Goal: Task Accomplishment & Management: Manage account settings

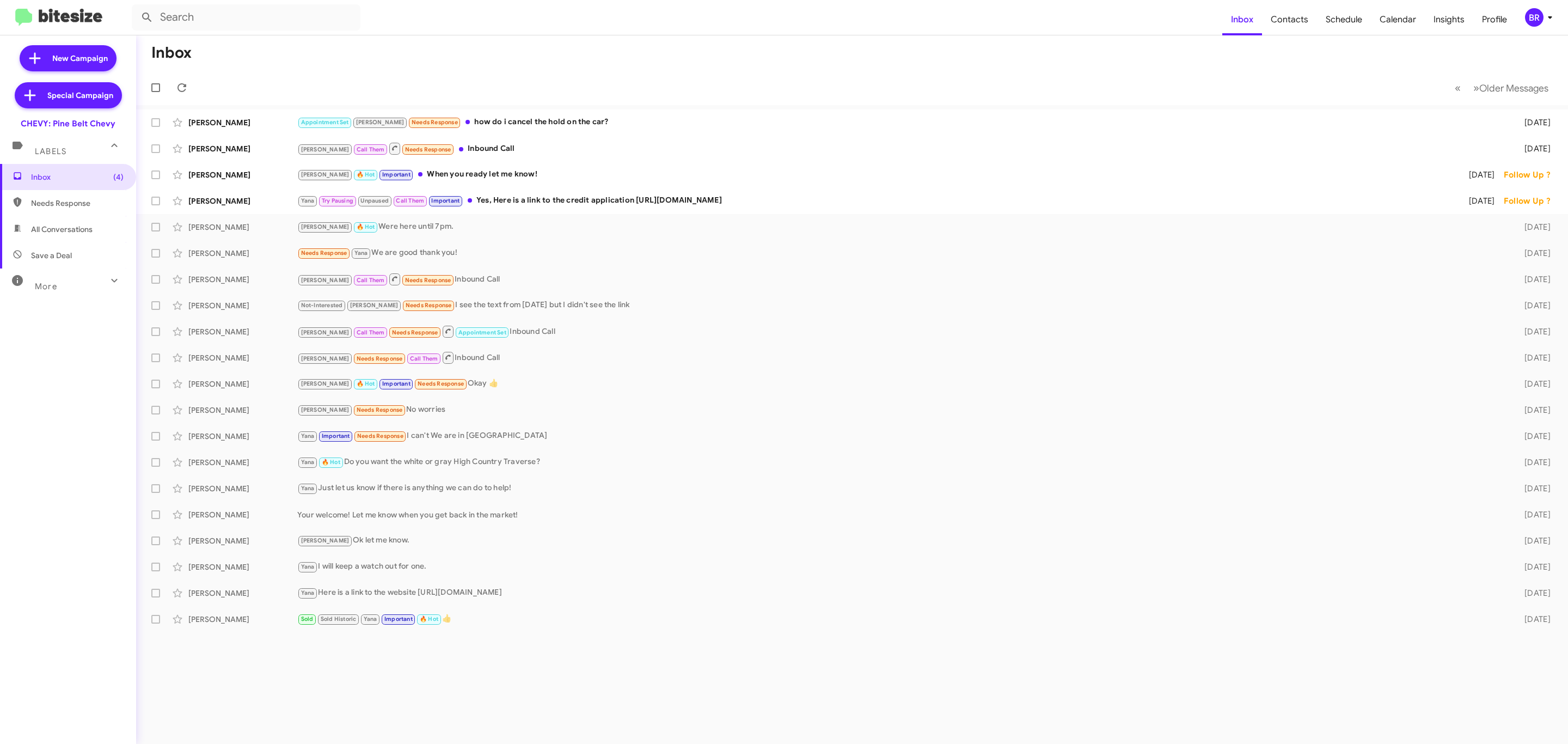
drag, startPoint x: 1537, startPoint y: 7, endPoint x: 1532, endPoint y: 14, distance: 8.6
click at [1536, 8] on mat-toolbar "Inbox Contacts Schedule Calendar Insights Profile BR" at bounding box center [784, 17] width 1568 height 35
click at [1555, 14] on icon at bounding box center [1550, 17] width 13 height 13
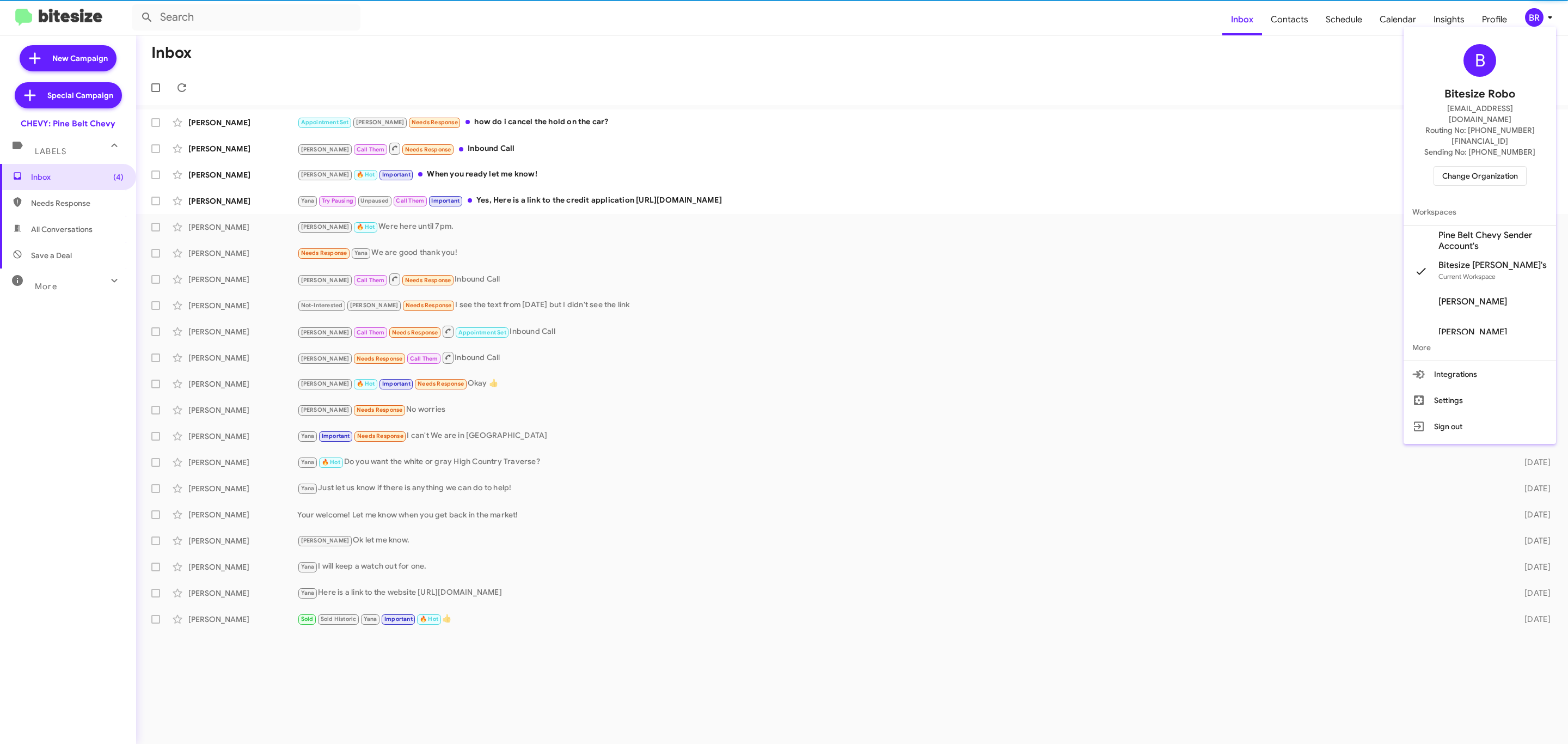
click at [1542, 22] on div at bounding box center [784, 372] width 1568 height 744
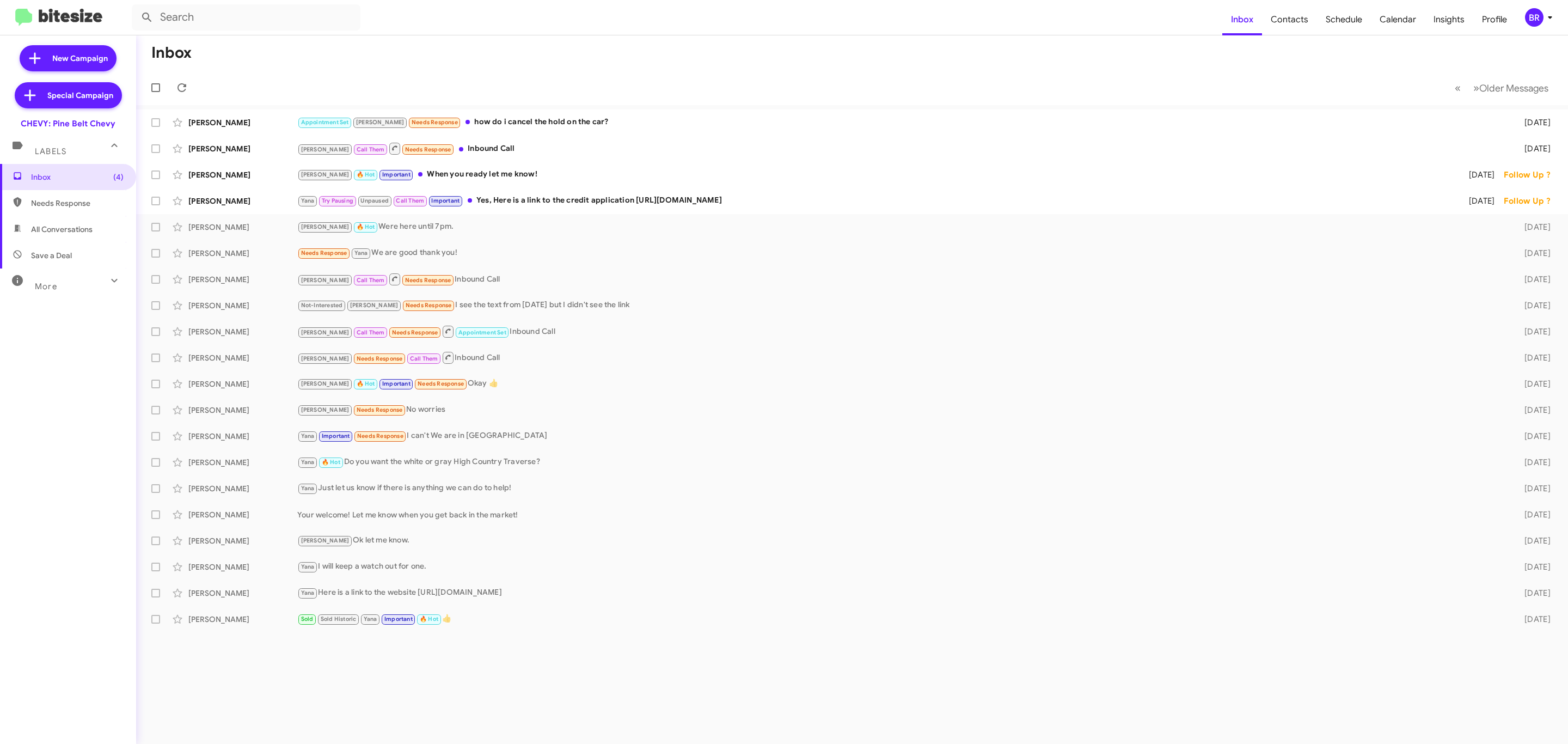
click at [1536, 29] on mat-toolbar "Inbox Contacts Schedule Calendar Insights Profile BR" at bounding box center [784, 17] width 1568 height 35
click at [1537, 23] on div "BR" at bounding box center [1534, 17] width 18 height 18
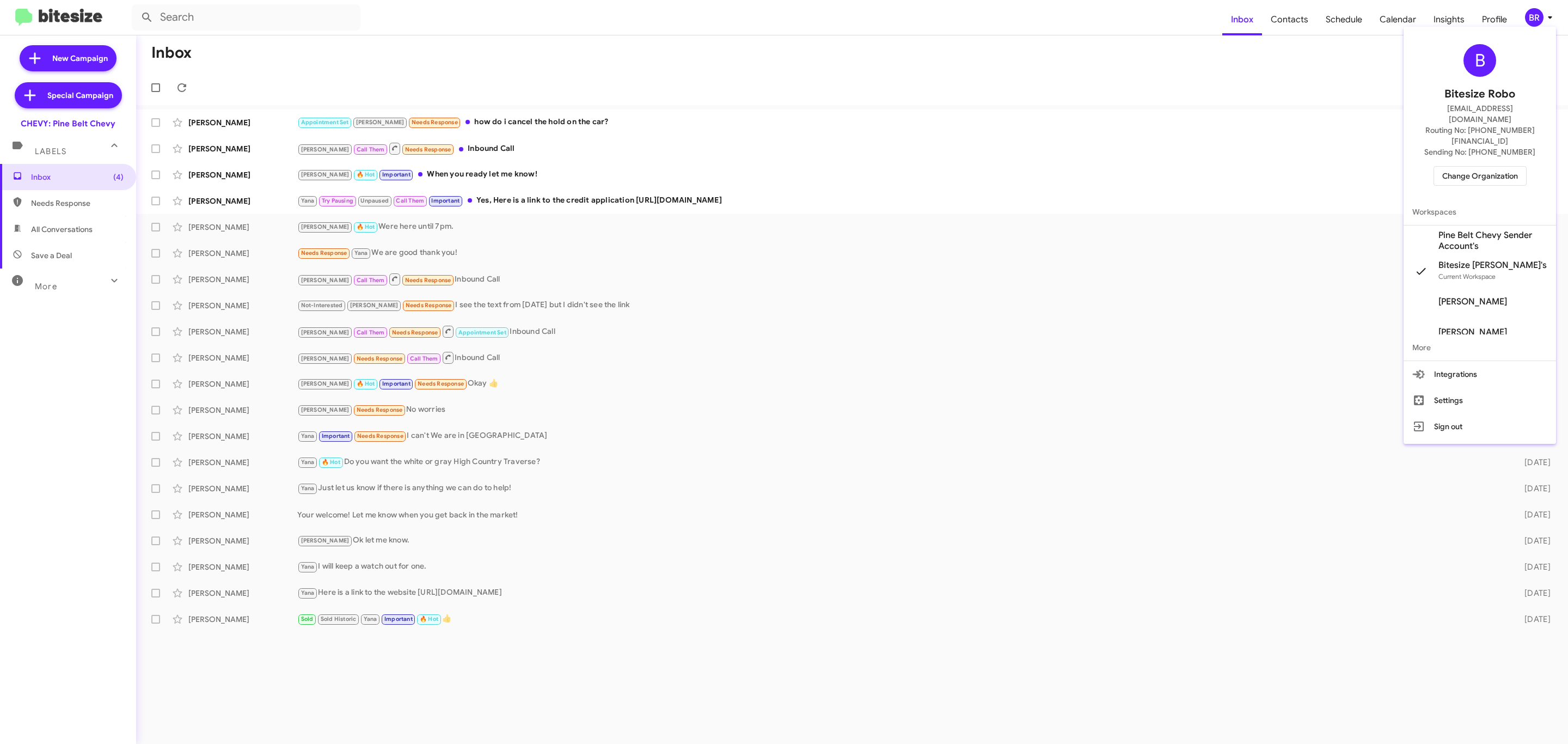
click at [1472, 166] on span "Change Organization" at bounding box center [1480, 175] width 76 height 18
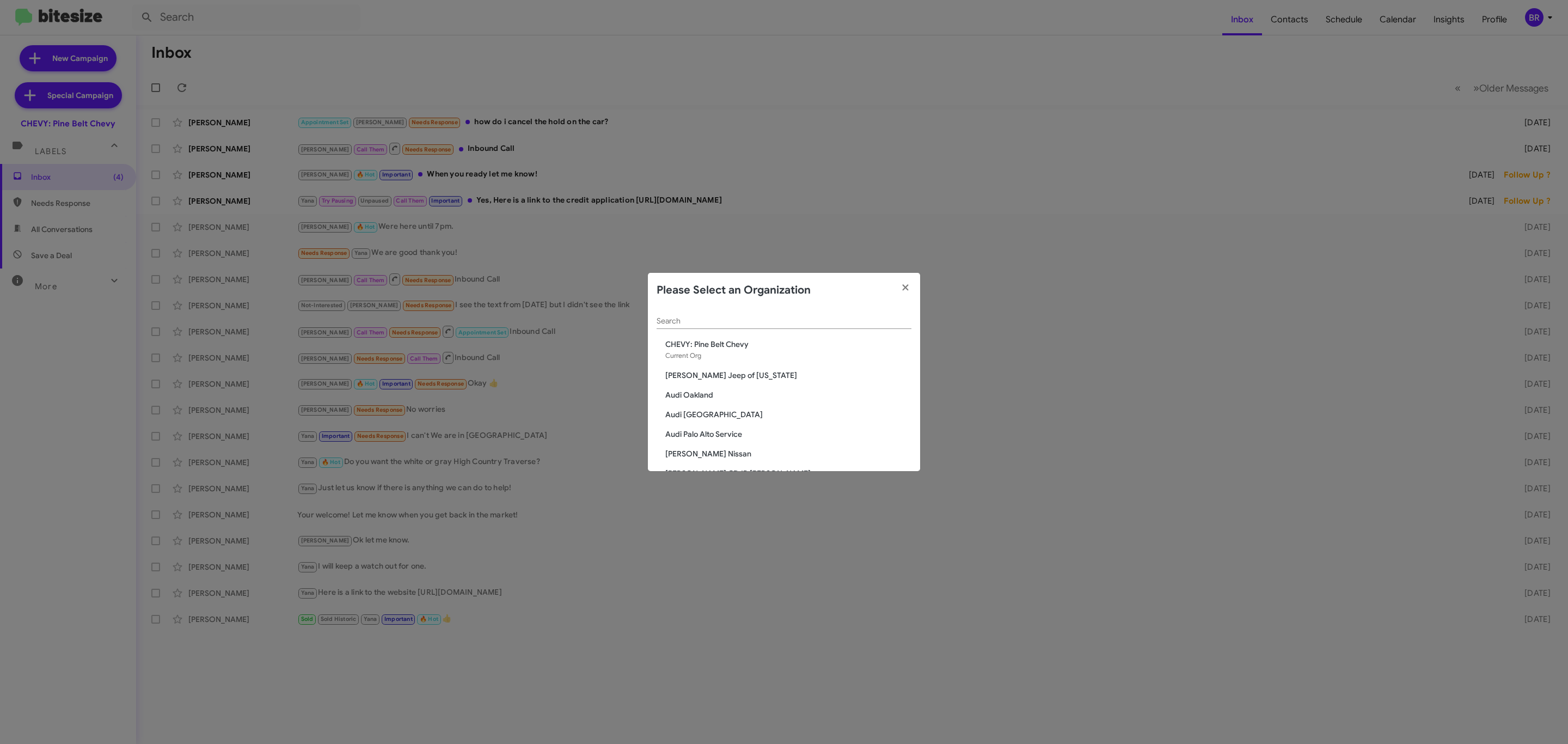
click at [815, 323] on input "Search" at bounding box center [784, 321] width 255 height 9
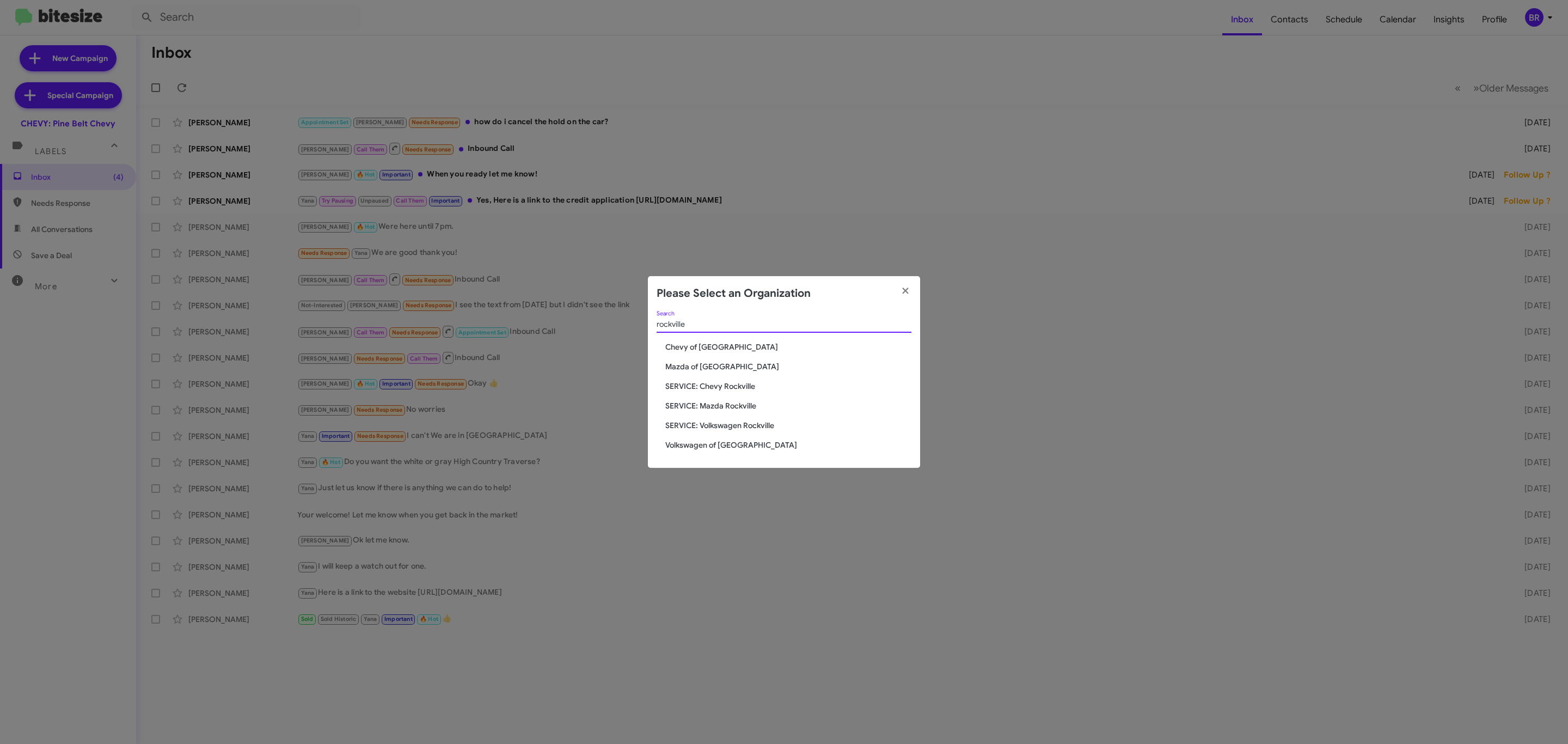
type input "rockville"
click at [701, 345] on span "Chevy of [GEOGRAPHIC_DATA]" at bounding box center [788, 347] width 246 height 11
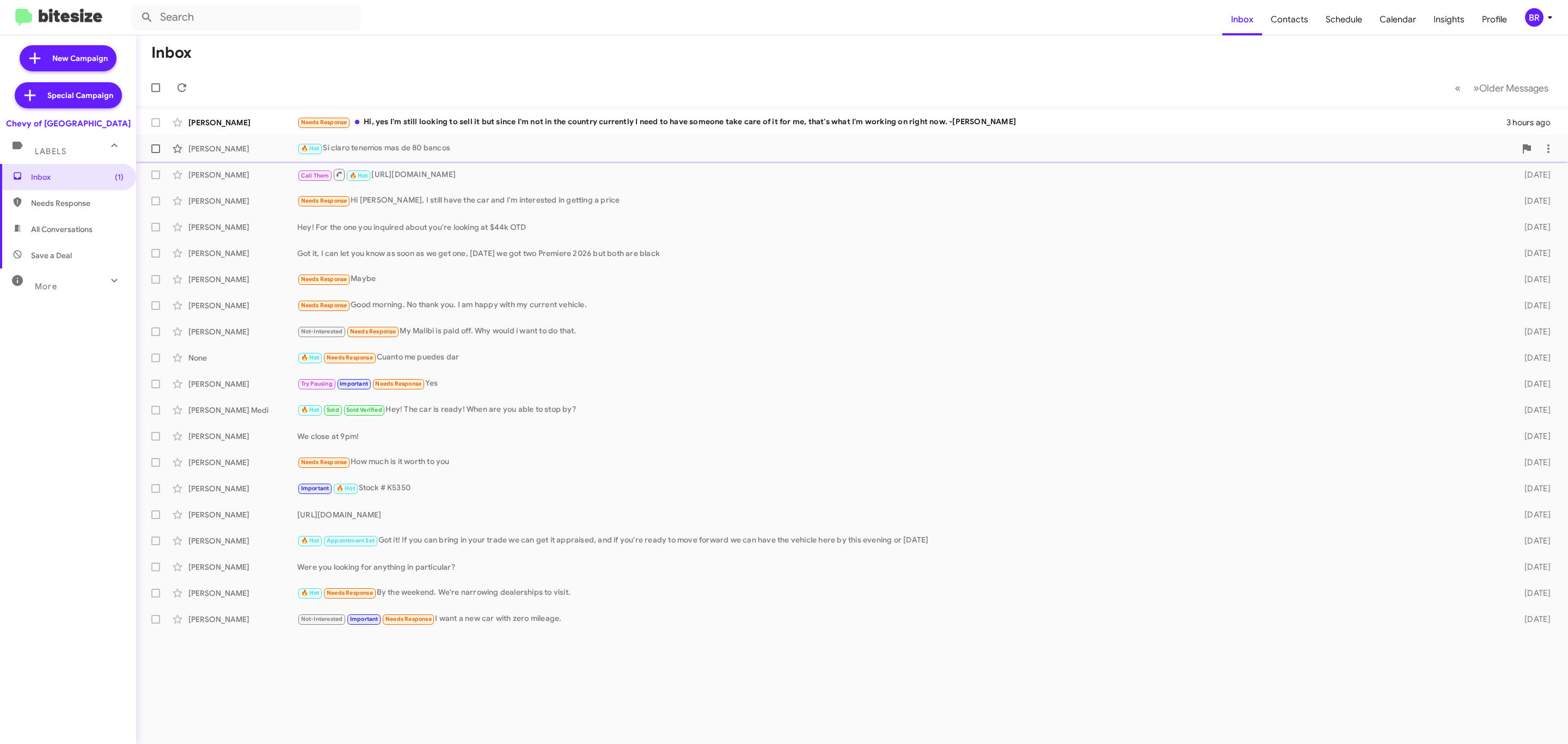
click at [619, 157] on div "[PERSON_NAME] 🔥 Hot Si claro tenemos mas de 80 bancos 19 hours ago" at bounding box center [852, 149] width 1415 height 22
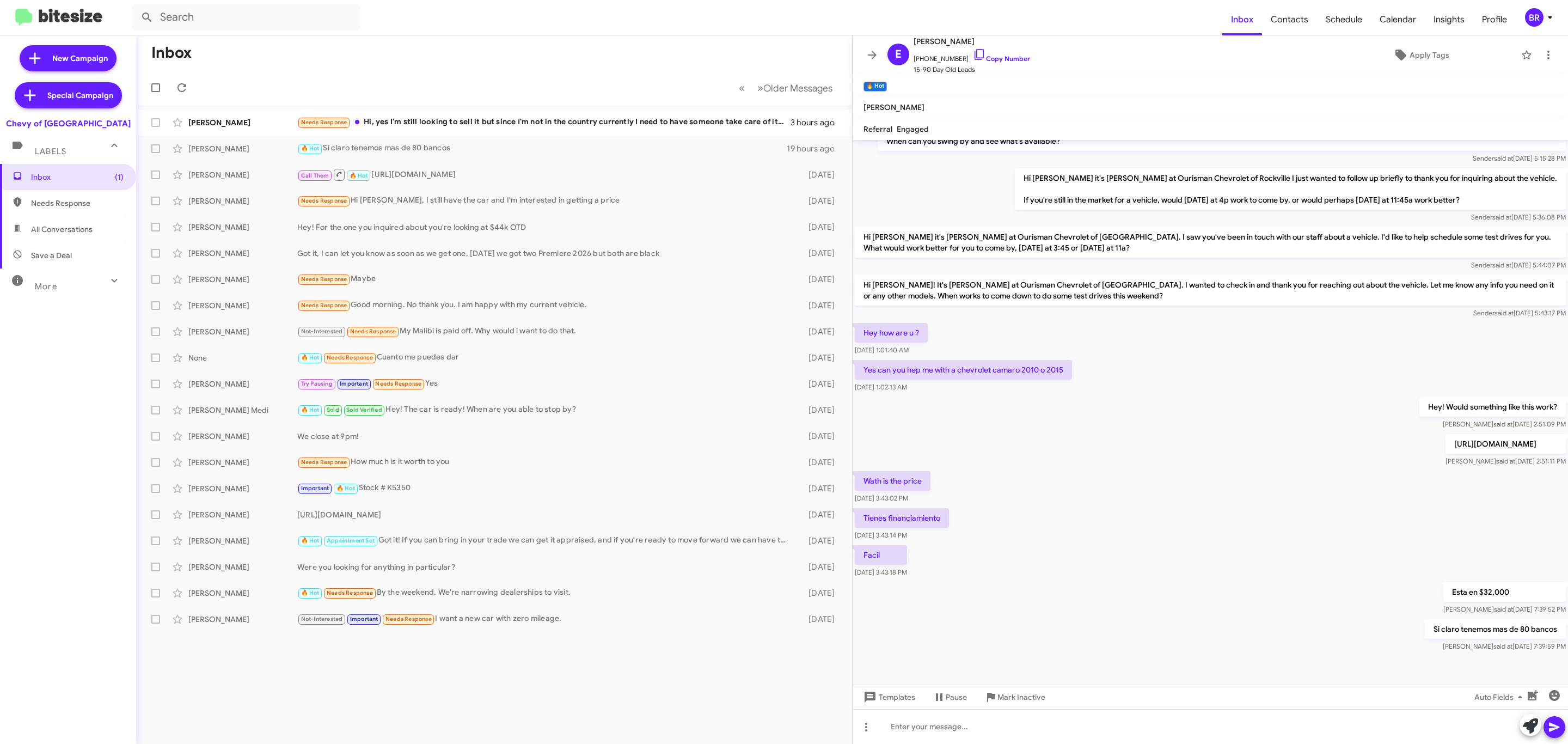
scroll to position [221, 0]
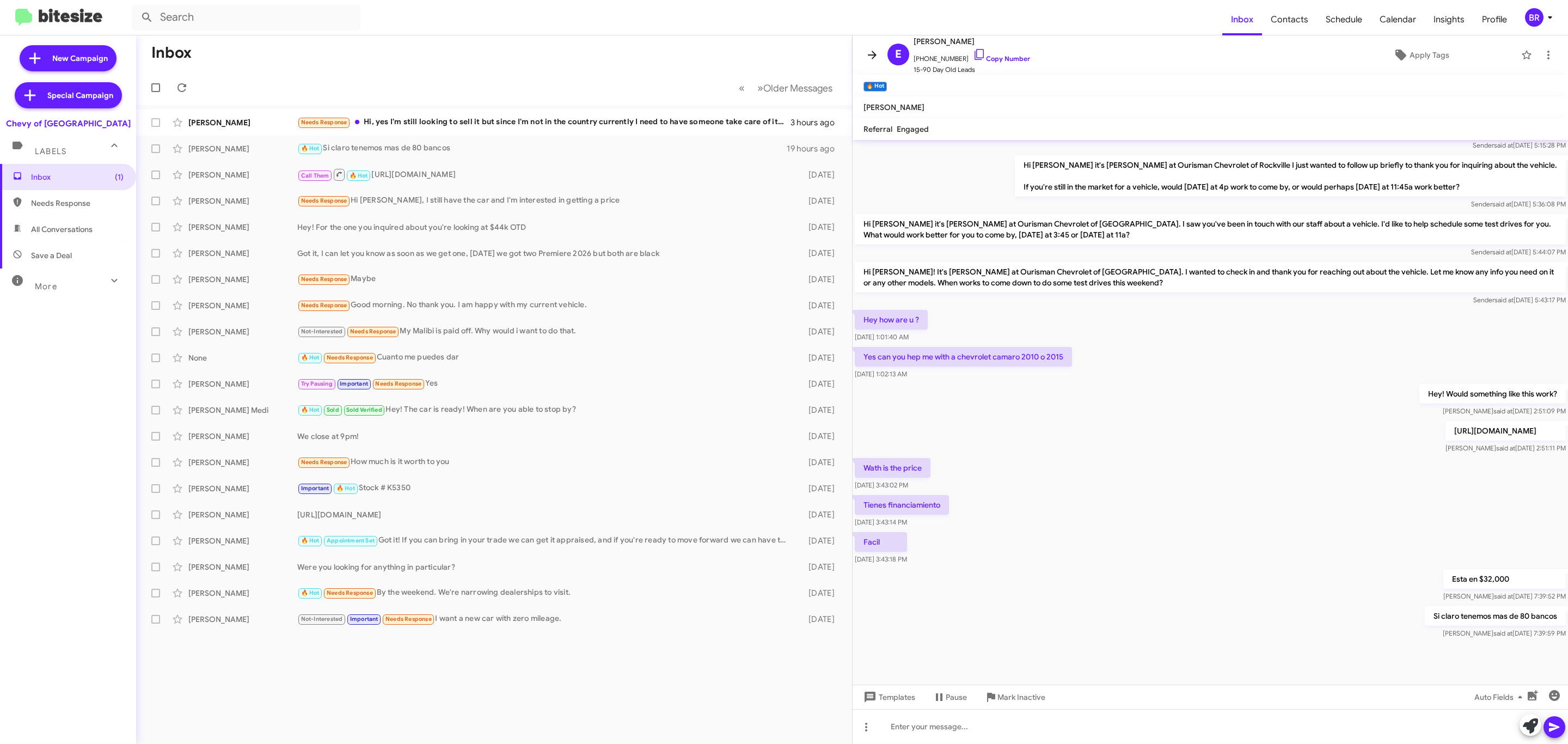
click at [870, 59] on icon at bounding box center [872, 55] width 13 height 13
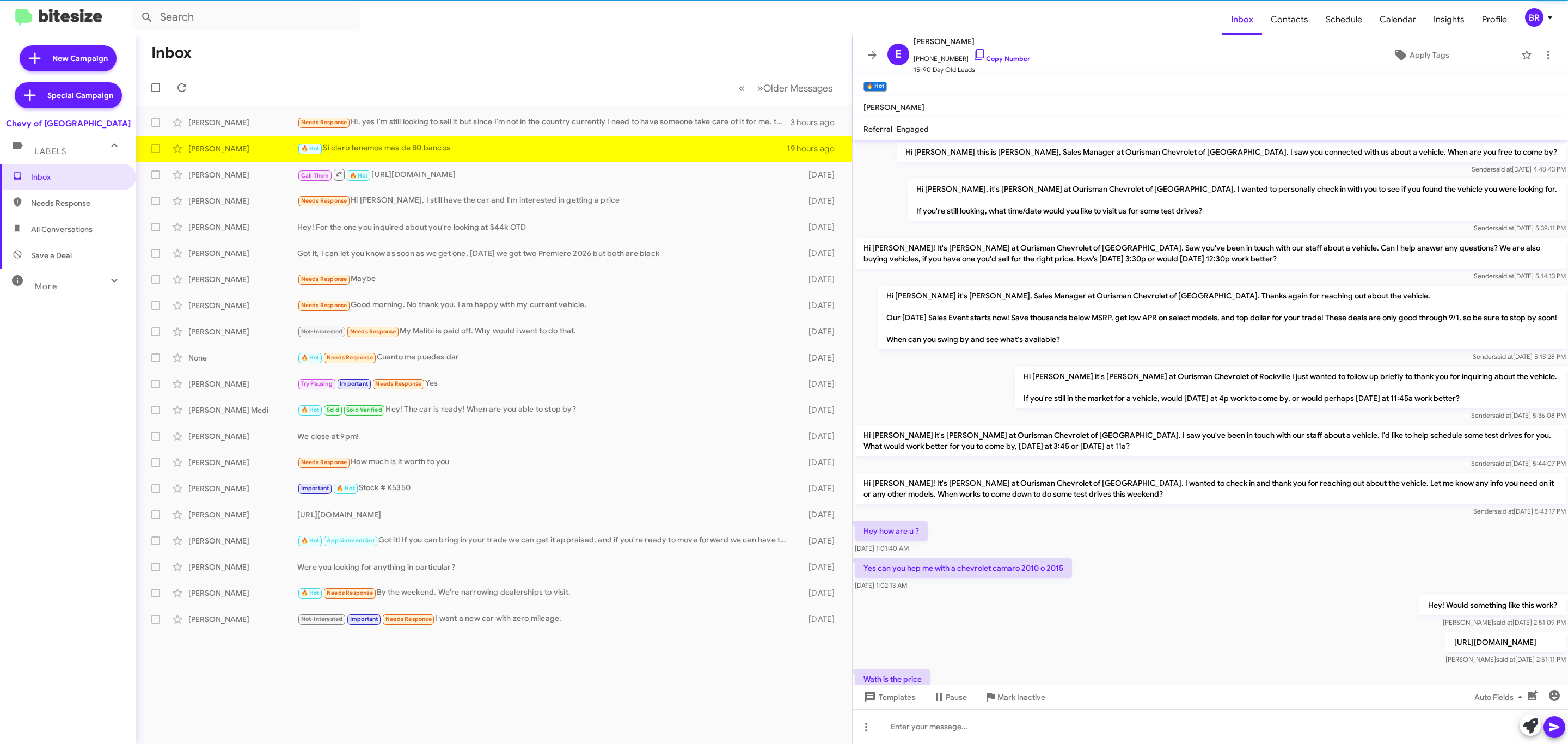
scroll to position [200, 0]
